Goal: Information Seeking & Learning: Learn about a topic

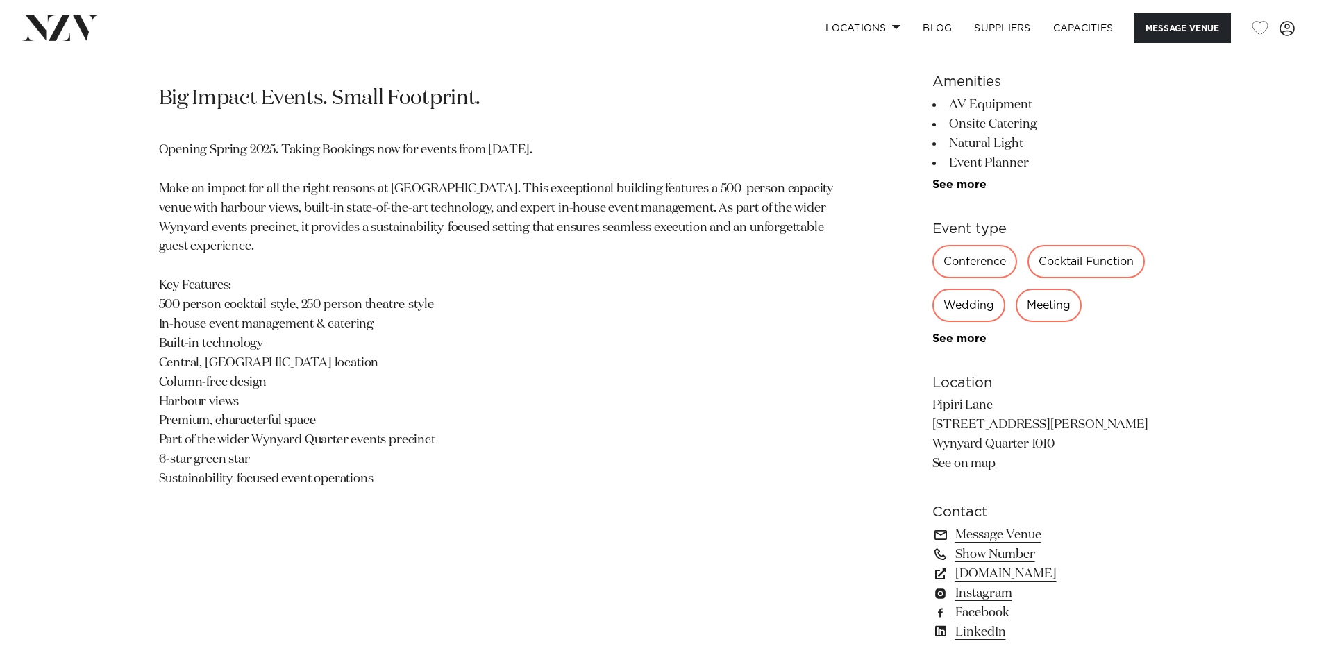
scroll to position [764, 0]
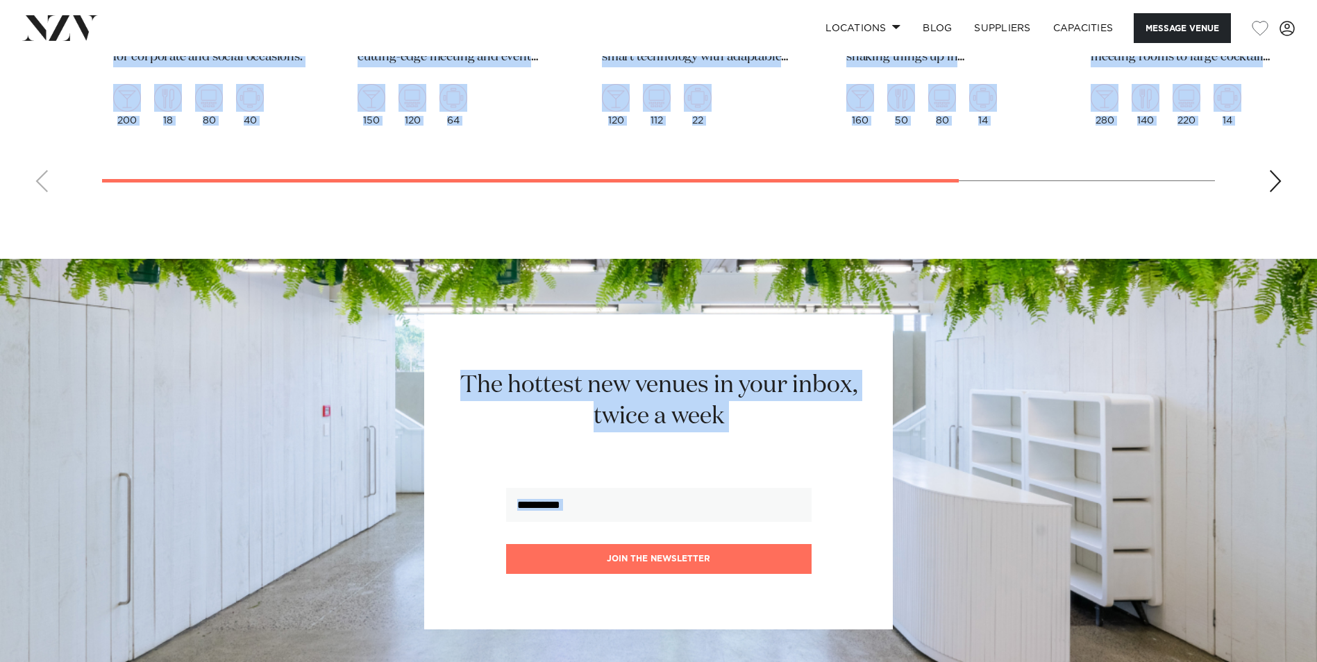
drag, startPoint x: 159, startPoint y: 90, endPoint x: 1034, endPoint y: 687, distance: 1058.8
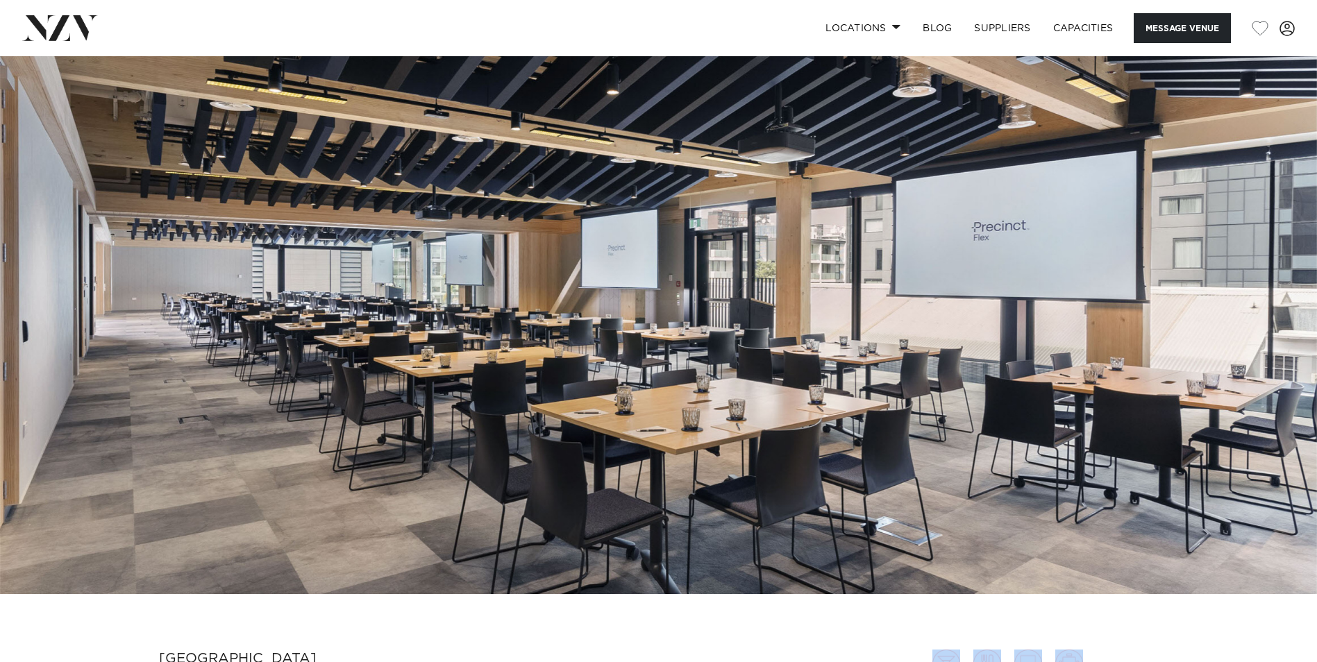
scroll to position [2786, 0]
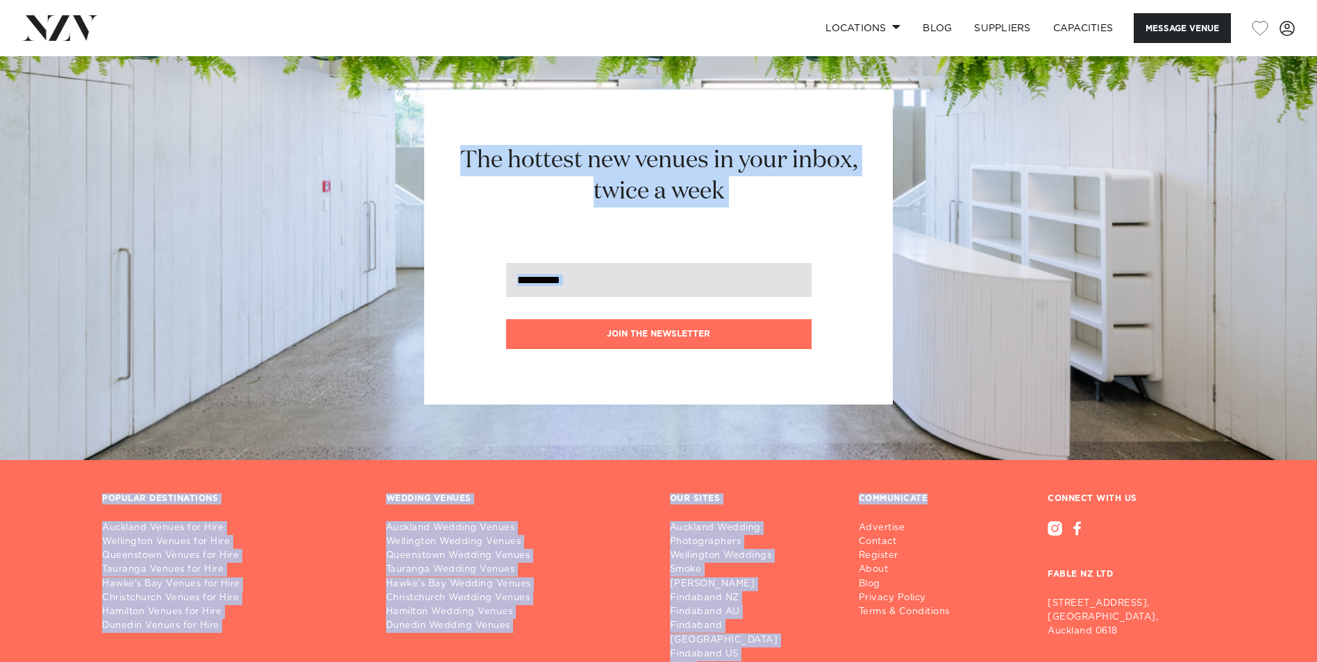
scroll to position [3082, 0]
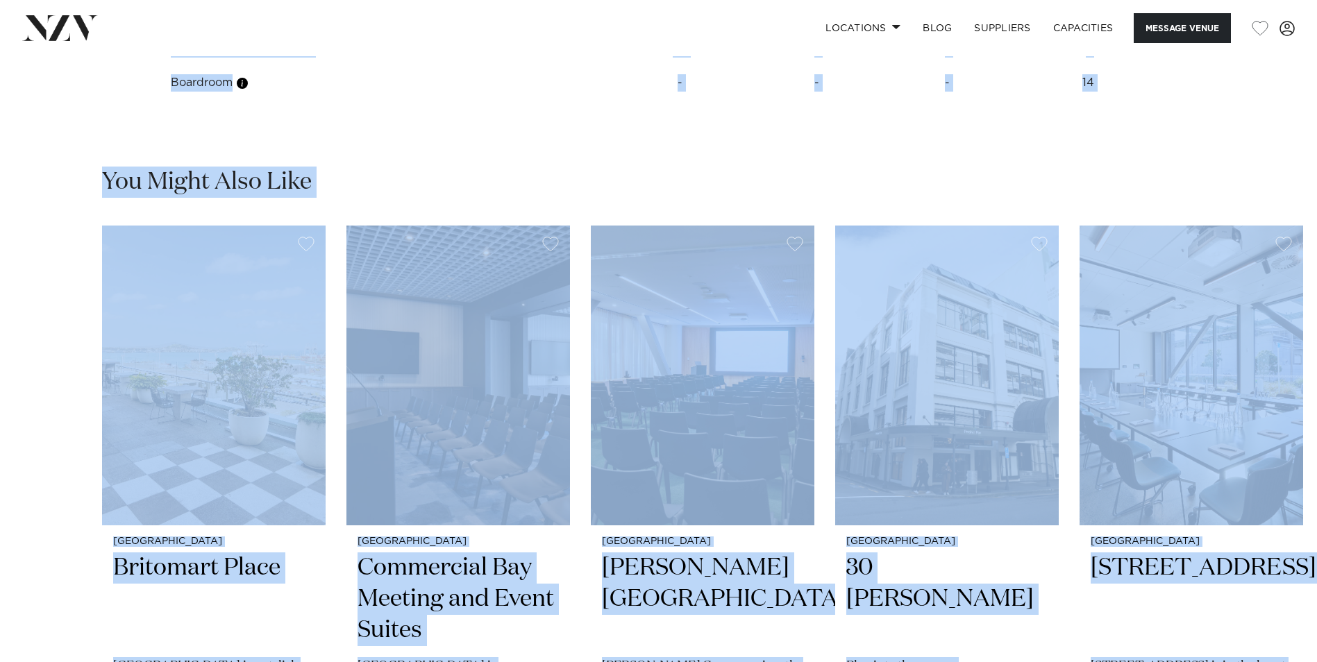
click at [799, 175] on div "You Might Also Like" at bounding box center [658, 182] width 1113 height 31
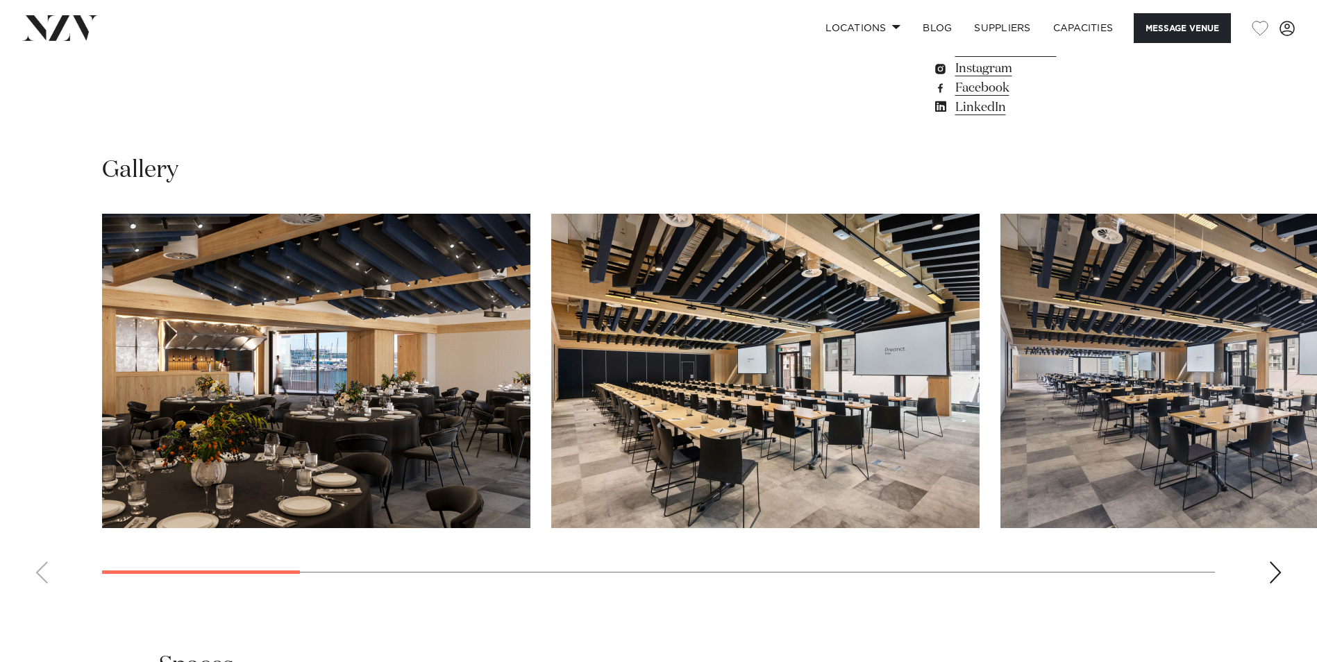
scroll to position [1277, 0]
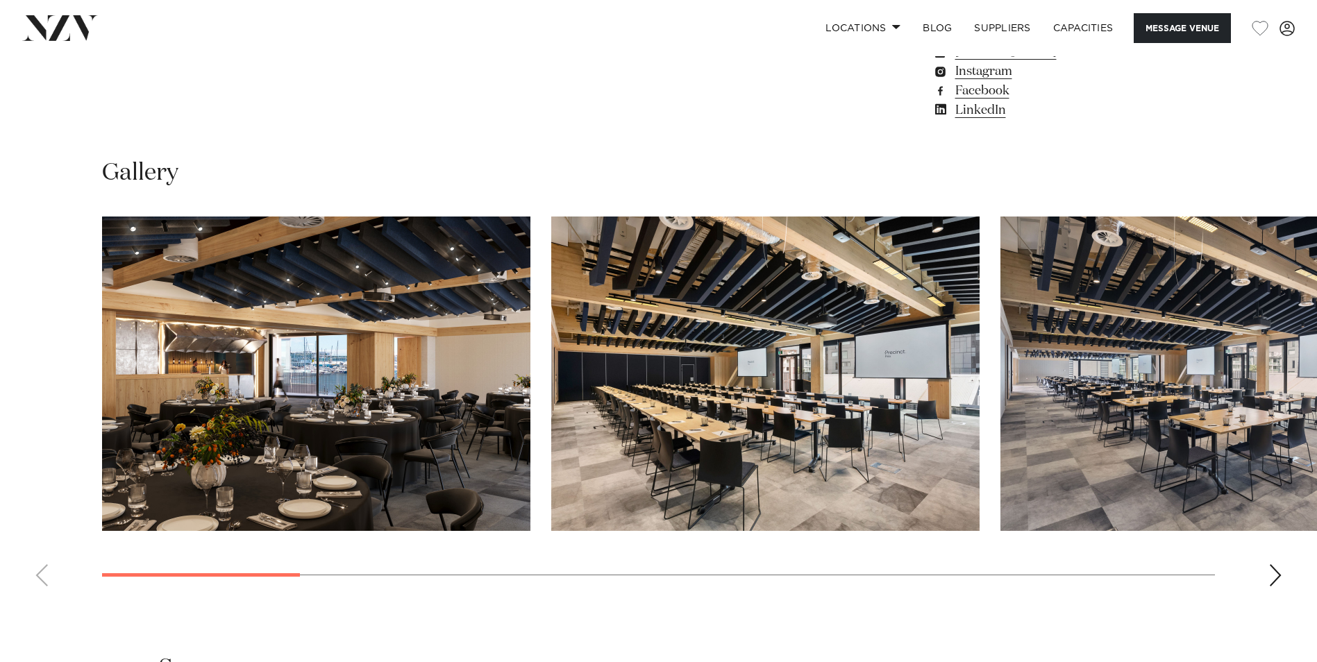
click at [465, 365] on img "1 / 14" at bounding box center [316, 374] width 428 height 315
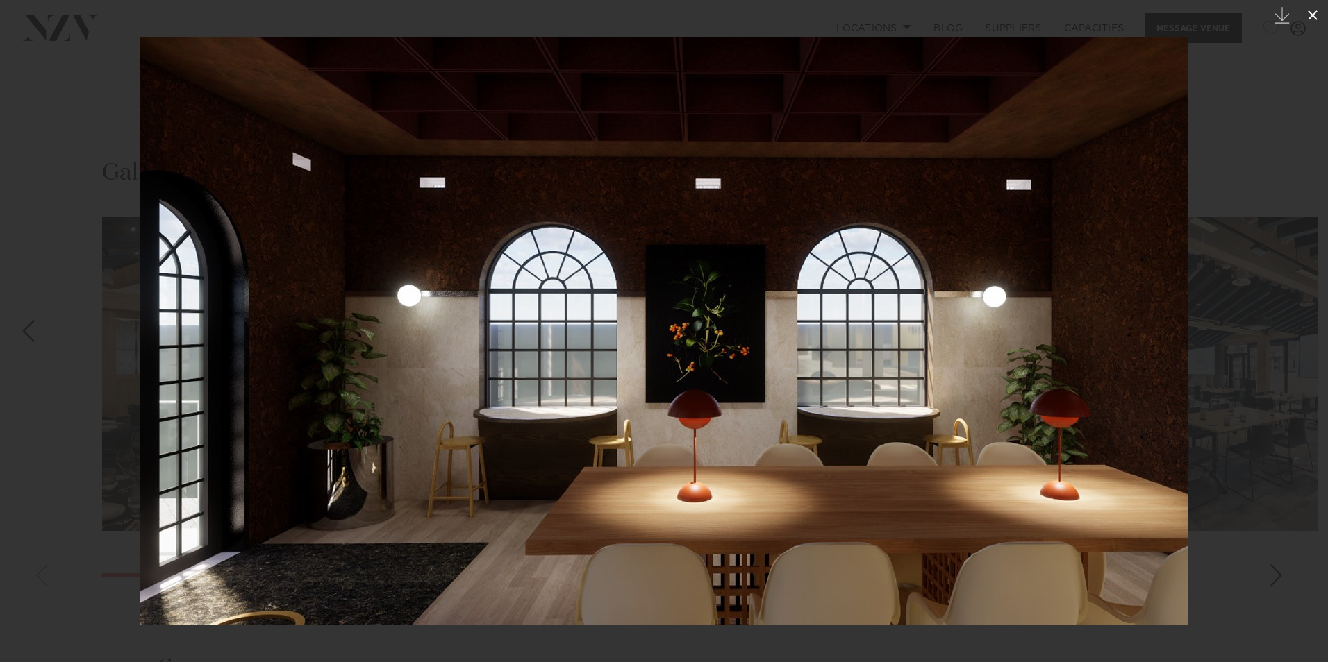
drag, startPoint x: 1313, startPoint y: 15, endPoint x: 1307, endPoint y: 22, distance: 8.4
click at [1313, 16] on icon at bounding box center [1312, 15] width 10 height 10
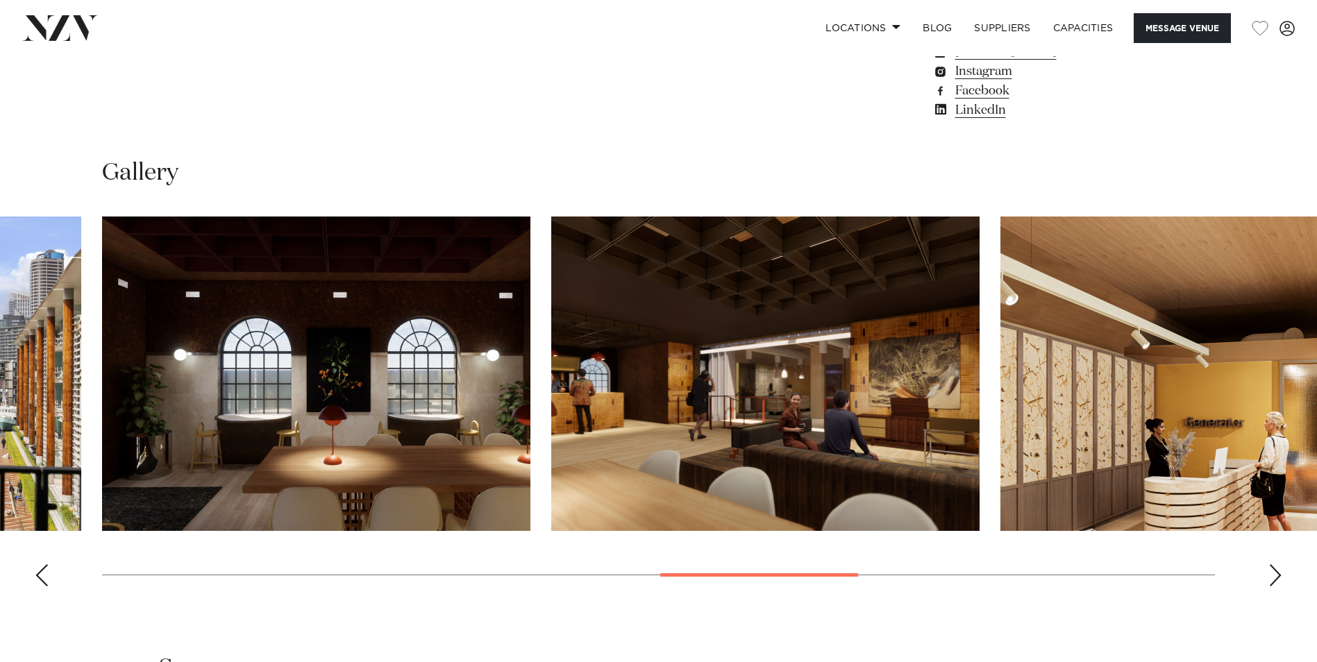
click at [35, 576] on div "Previous slide" at bounding box center [42, 576] width 14 height 22
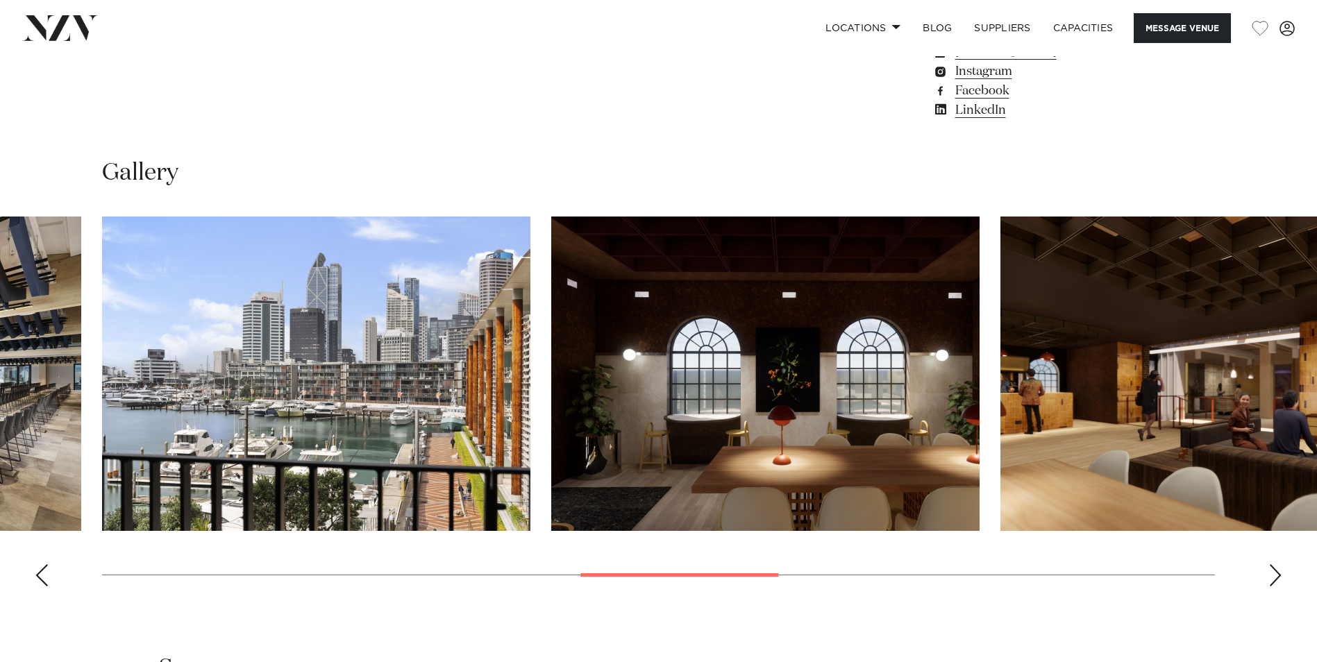
click at [35, 576] on div "Previous slide" at bounding box center [42, 576] width 14 height 22
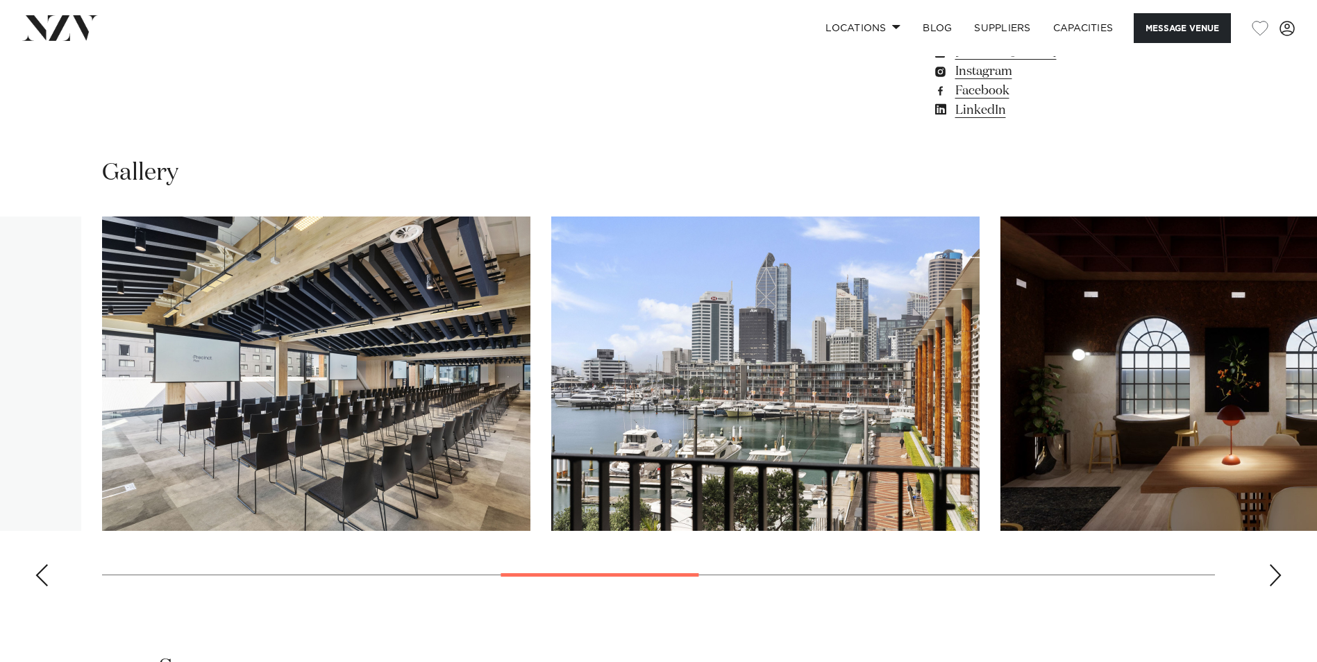
click at [37, 576] on div "Previous slide" at bounding box center [42, 576] width 14 height 22
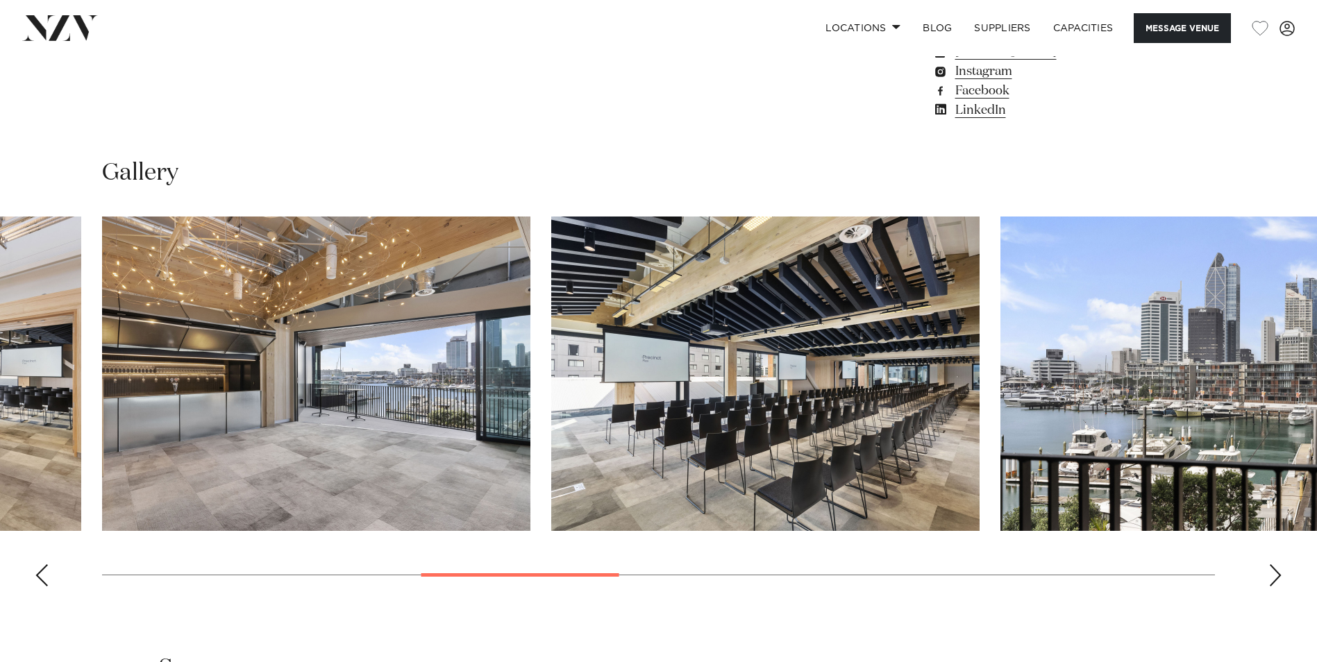
click at [37, 576] on div "Previous slide" at bounding box center [42, 576] width 14 height 22
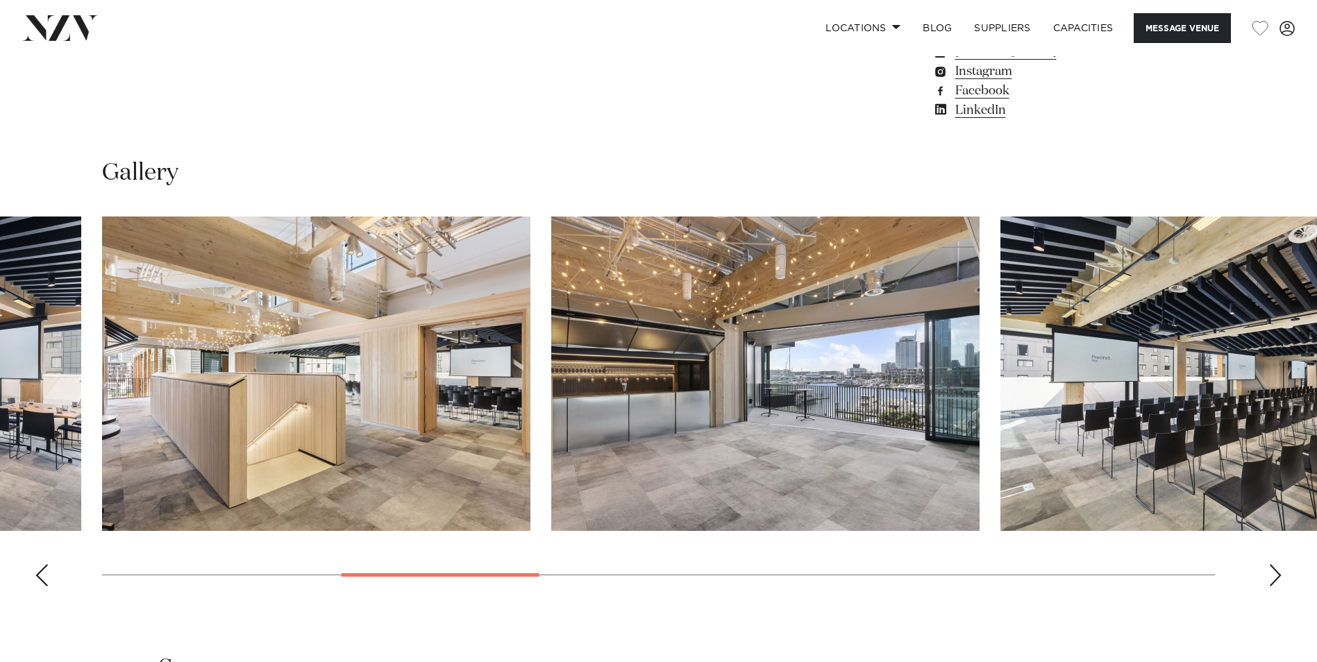
click at [1101, 314] on img "6 / 14" at bounding box center [1215, 374] width 428 height 315
